Goal: Task Accomplishment & Management: Use online tool/utility

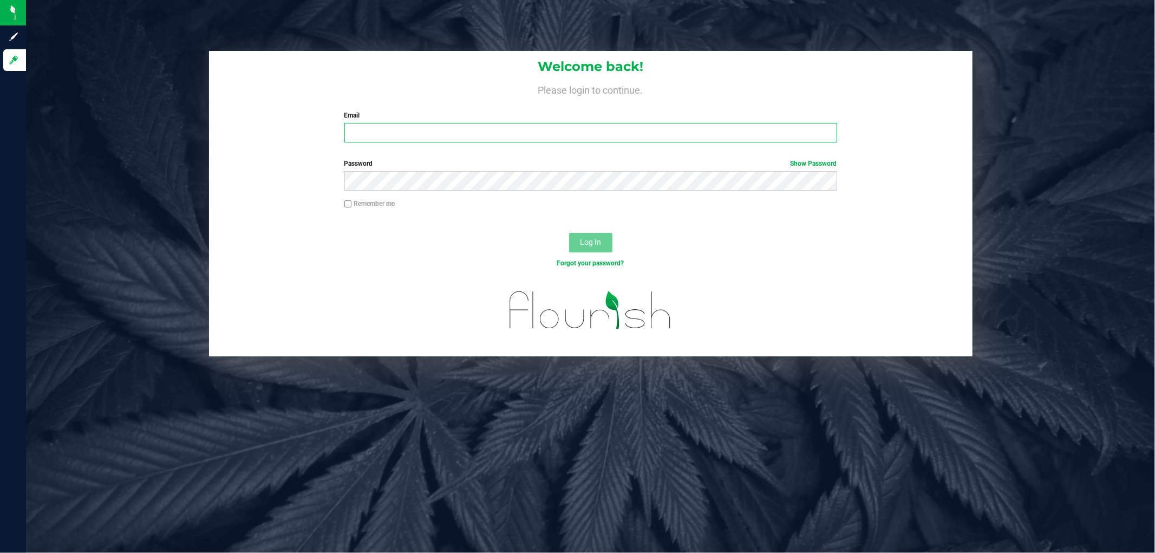
click at [381, 133] on input "Email" at bounding box center [590, 132] width 493 height 19
type input "[EMAIL_ADDRESS][DOMAIN_NAME]"
click at [569, 233] on button "Log In" at bounding box center [590, 242] width 43 height 19
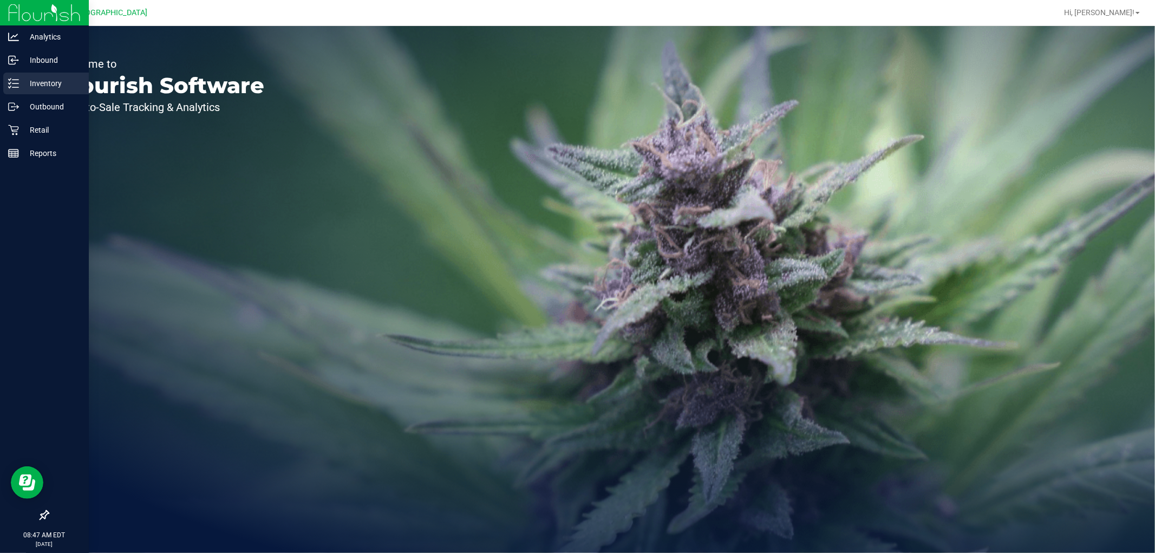
click at [18, 84] on icon at bounding box center [13, 83] width 11 height 11
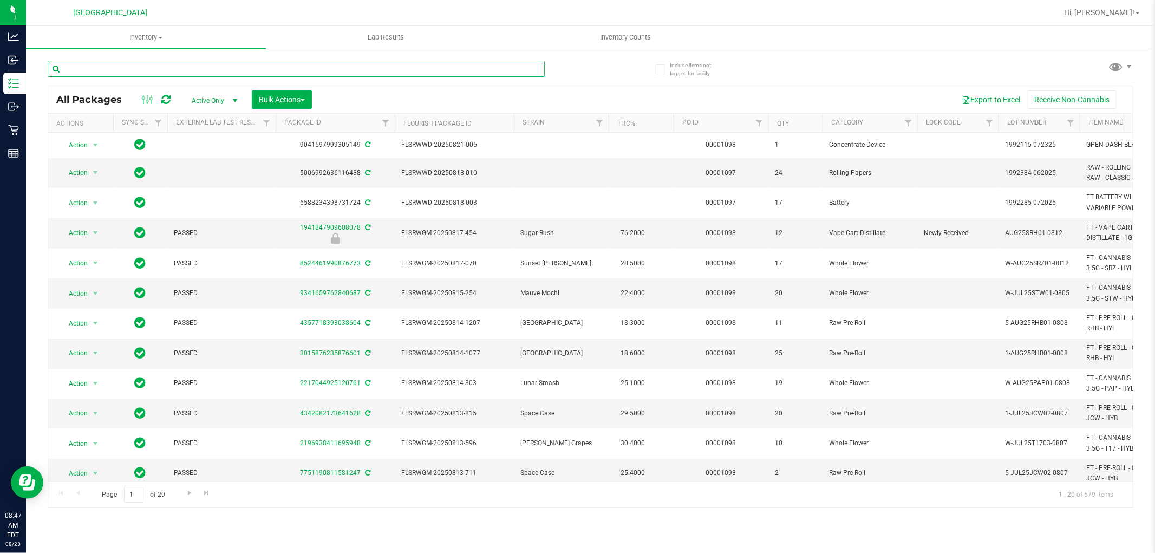
click at [172, 66] on input "text" at bounding box center [296, 69] width 497 height 16
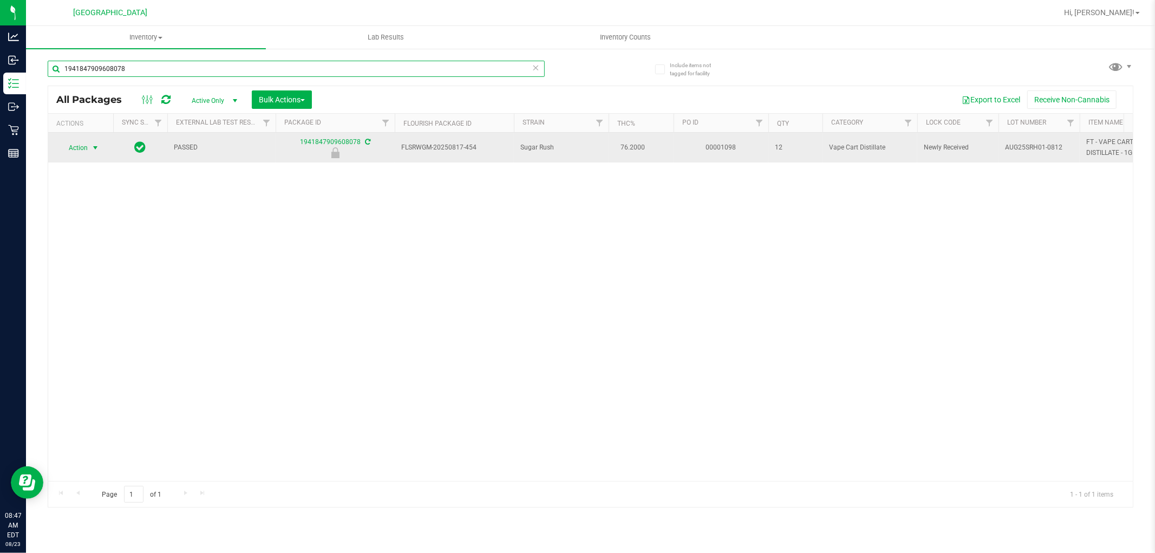
type input "1941847909608078"
click at [92, 152] on span "select" at bounding box center [95, 148] width 9 height 9
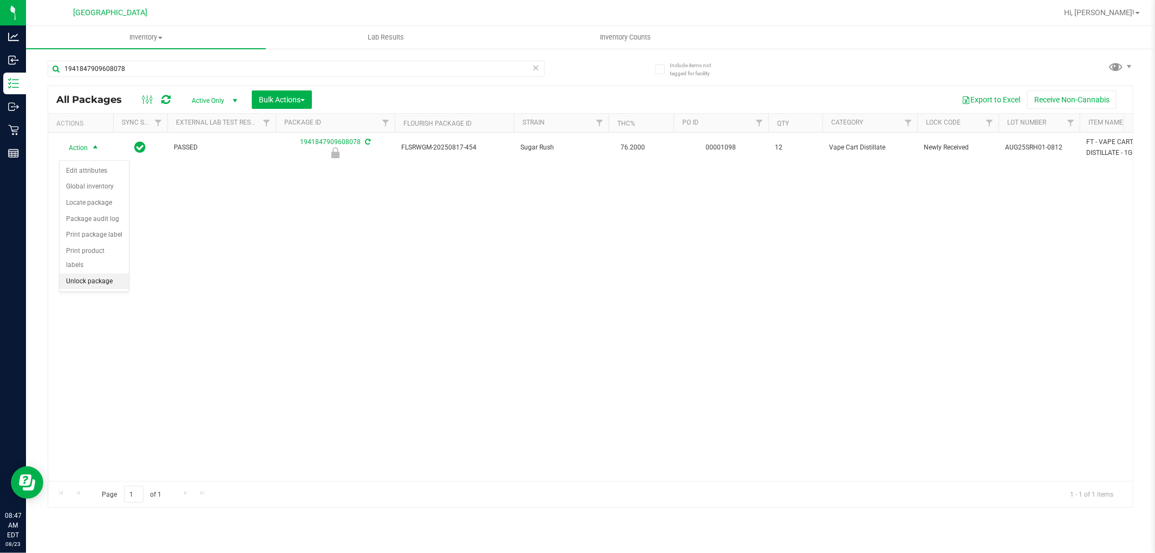
click at [93, 283] on li "Unlock package" at bounding box center [94, 281] width 69 height 16
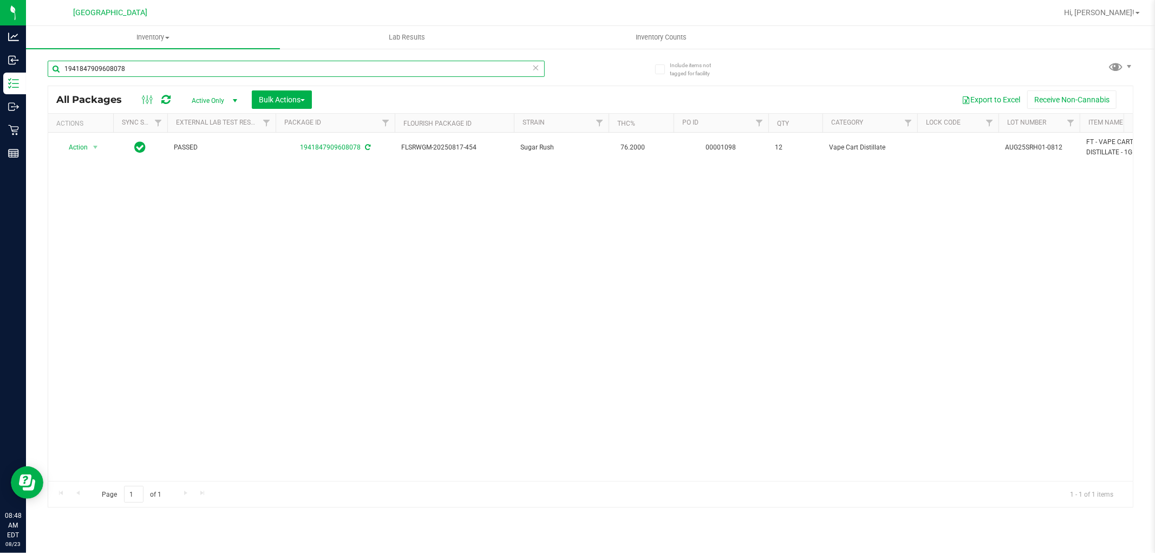
click at [376, 66] on input "1941847909608078" at bounding box center [296, 69] width 497 height 16
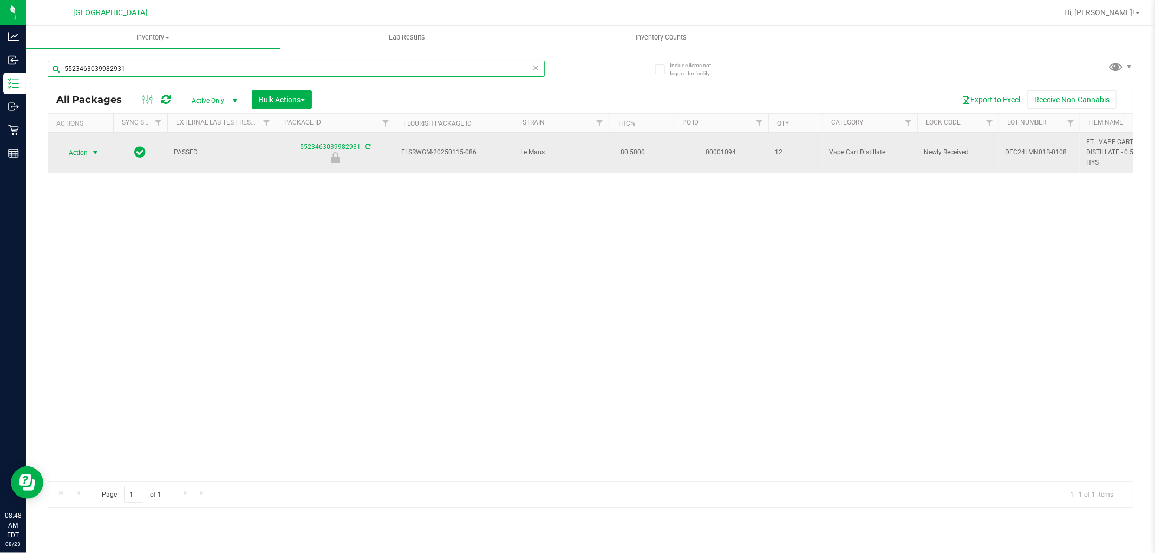
type input "5523463039982931"
click at [91, 153] on span "select" at bounding box center [95, 152] width 9 height 9
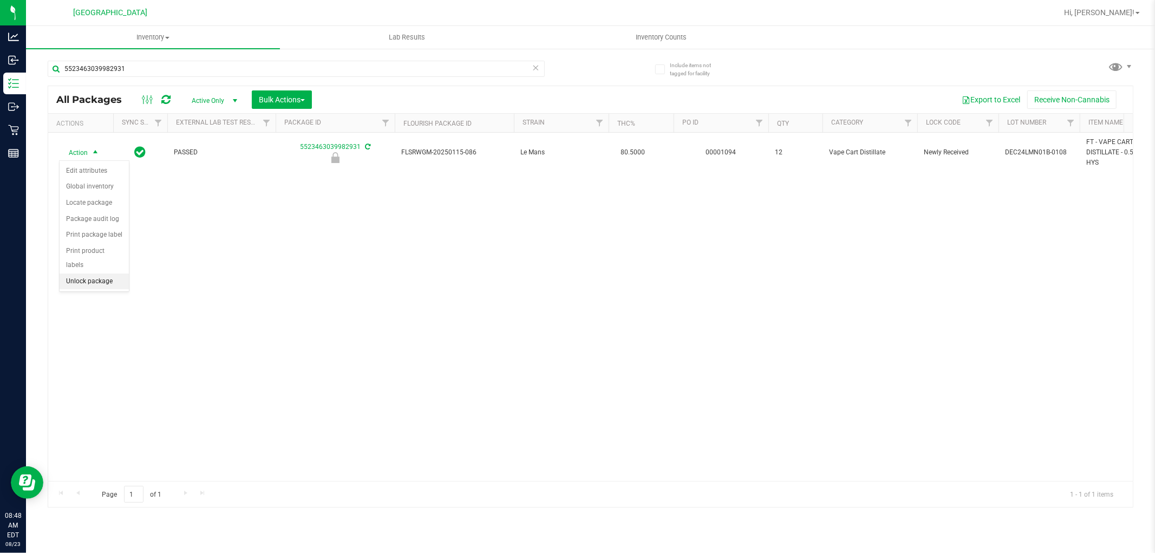
click at [97, 288] on li "Unlock package" at bounding box center [94, 281] width 69 height 16
